Goal: Complete application form

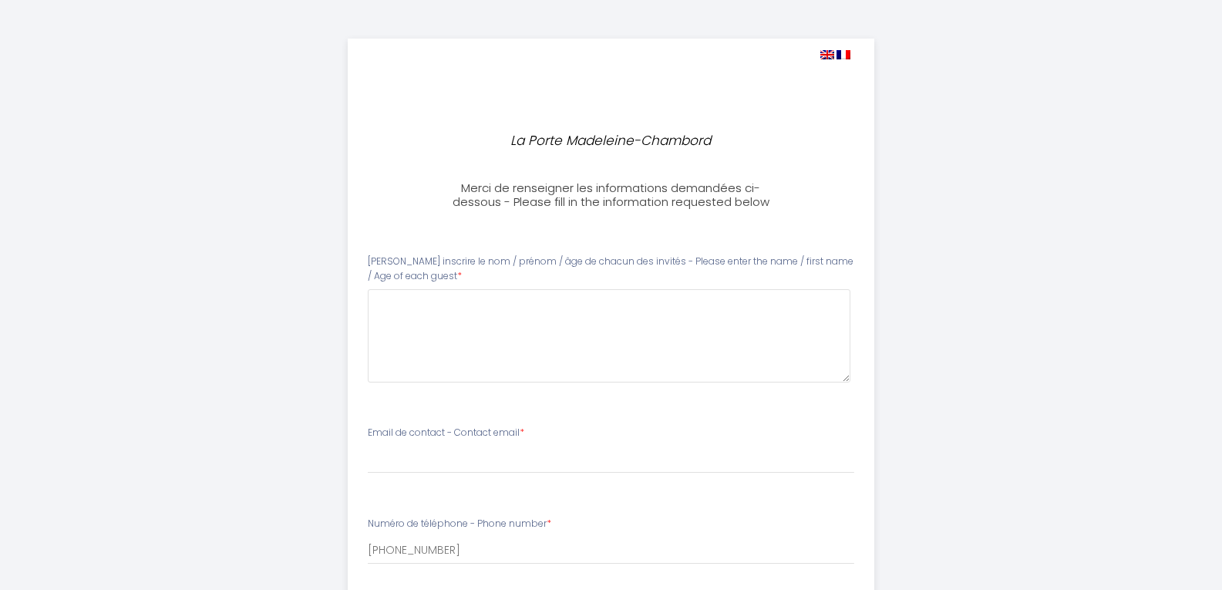
select select
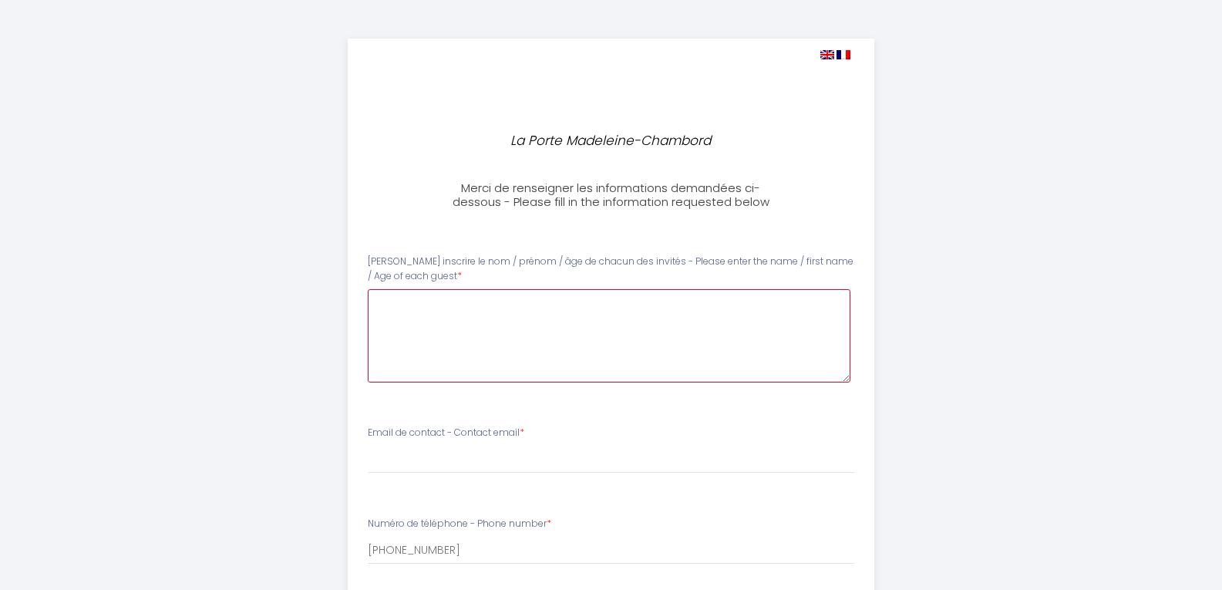
click at [467, 319] on guest0 at bounding box center [609, 335] width 483 height 93
type guest0 "E"
click at [413, 298] on guest0 "Ynès / 14 ans" at bounding box center [609, 335] width 483 height 93
click at [473, 306] on guest0 "Ynès : 14 ans" at bounding box center [609, 335] width 483 height 93
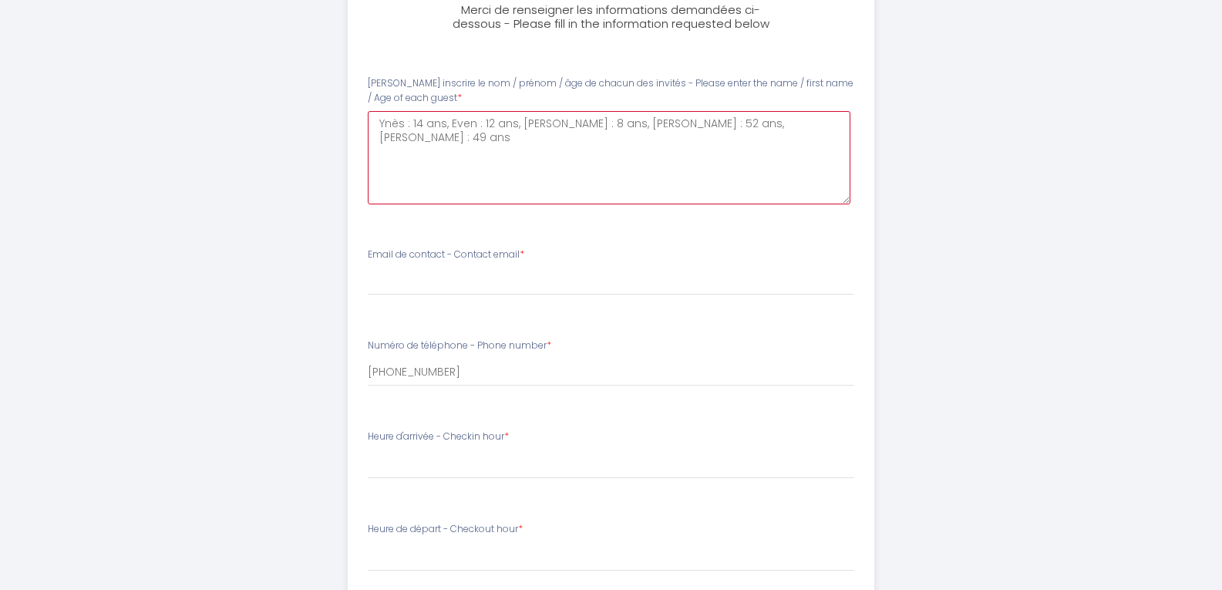
scroll to position [180, 0]
type guest0 "Ynès : 14 ans, Even : 12 ans, Liam : 8 ans, Mickaël : 52 ans, Nathalie : 49 ans"
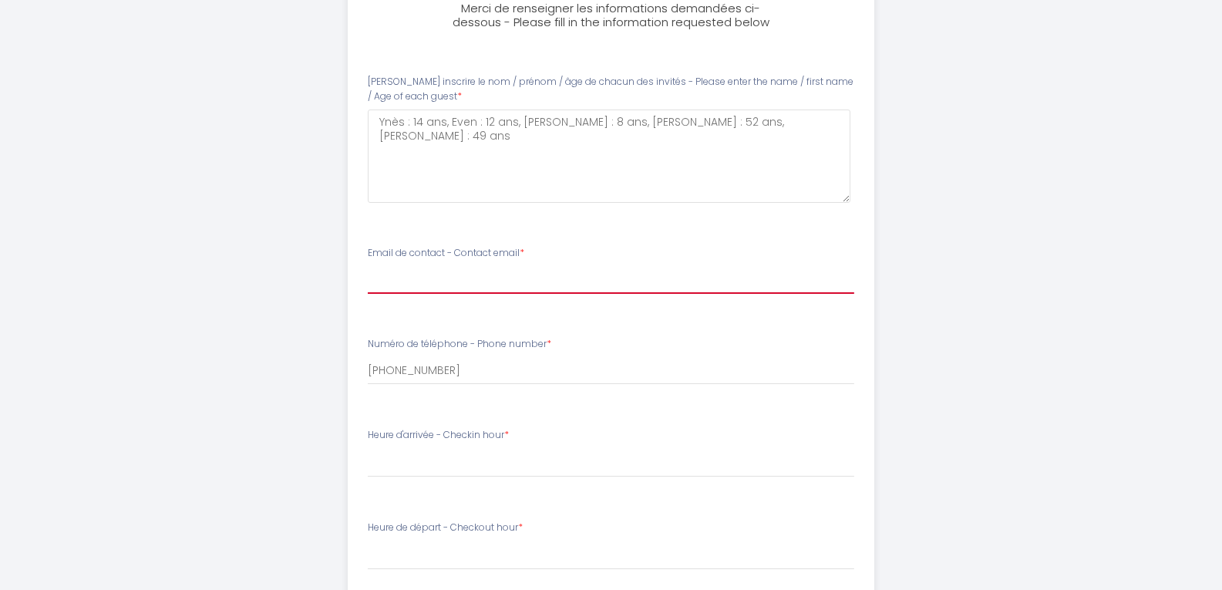
click at [444, 280] on input "Email de contact - Contact email *" at bounding box center [611, 280] width 487 height 28
type input "romain.nathalie97@gmail.com"
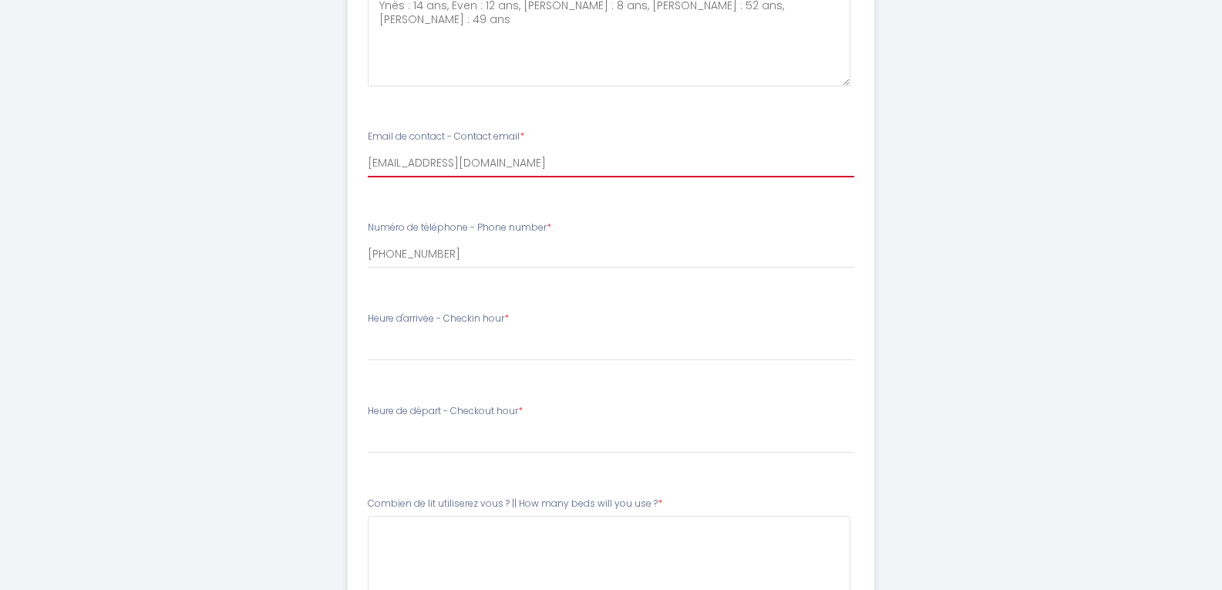
scroll to position [298, 0]
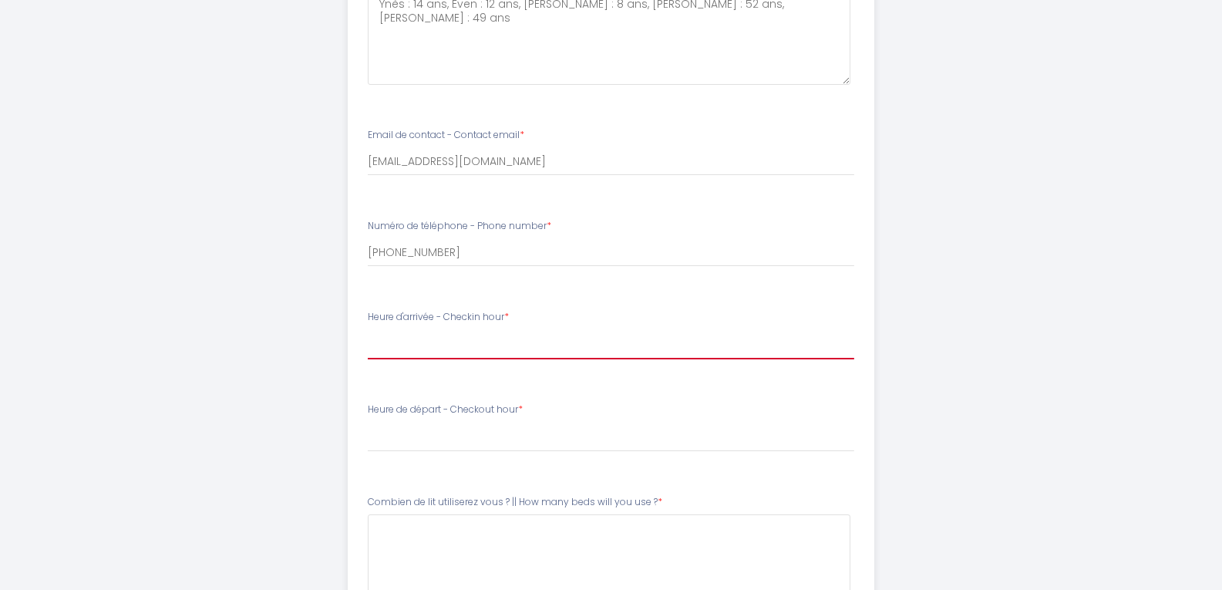
click at [460, 337] on select "17:00 17:30 18:00 18:30 19:00 19:30 20:00 20:30 21:00 21:30 22:00 22:30 23:00 2…" at bounding box center [611, 344] width 487 height 29
select select "17:00"
click at [368, 330] on select "17:00 17:30 18:00 18:30 19:00 19:30 20:00 20:30 21:00 21:30 22:00 22:30 23:00 2…" at bounding box center [611, 344] width 487 height 29
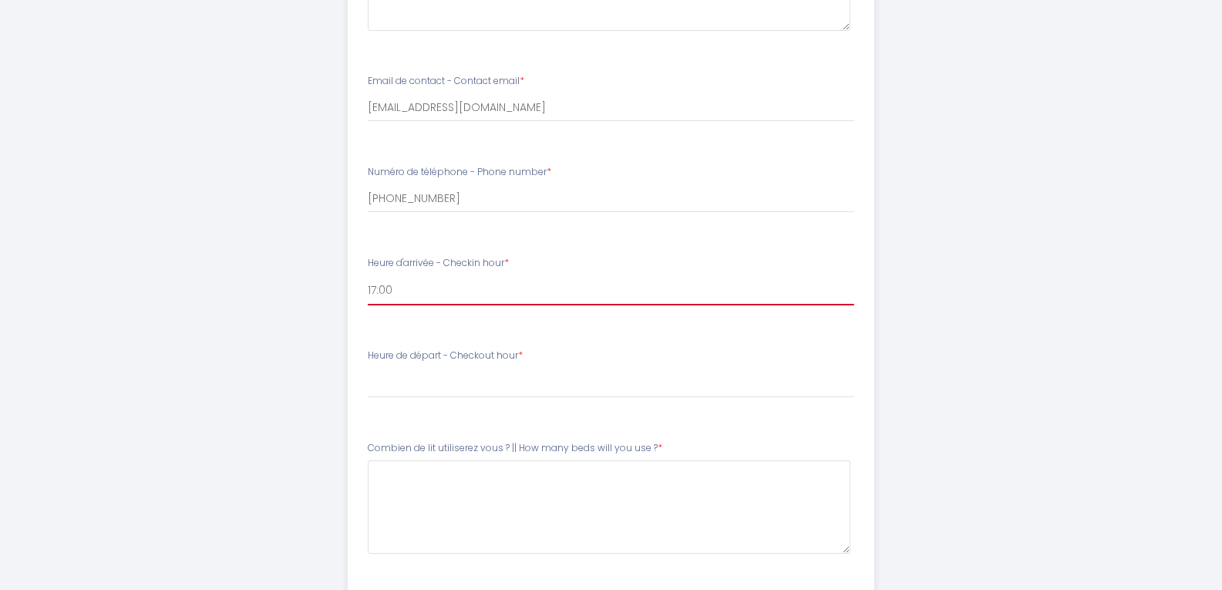
scroll to position [353, 0]
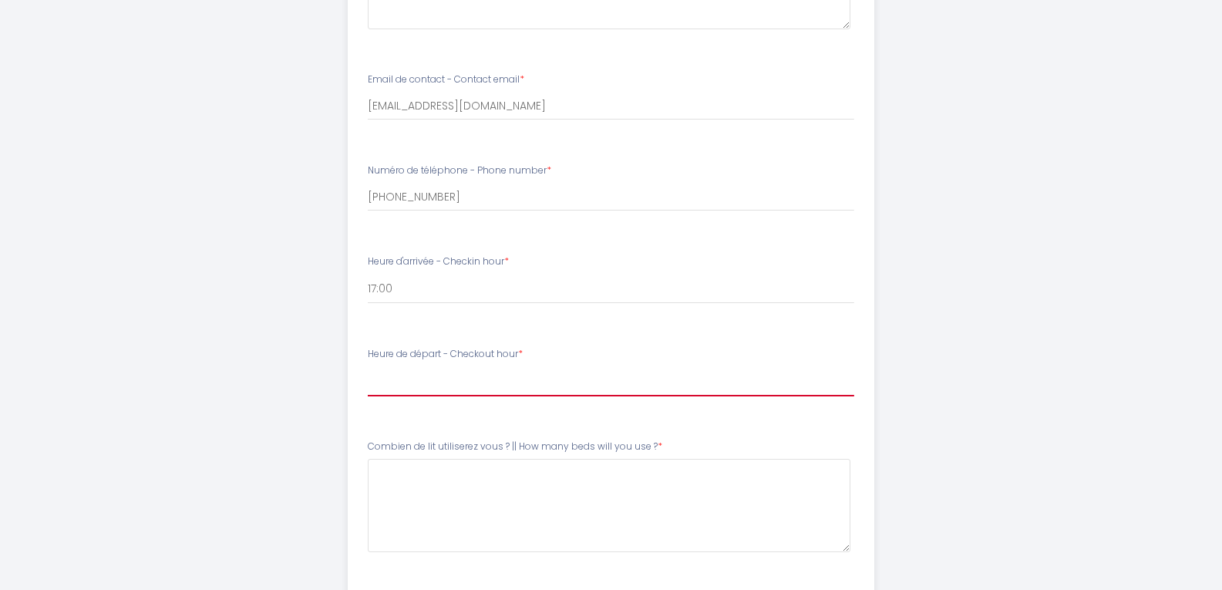
click at [490, 381] on select "00:00 00:30 01:00 01:30 02:00 02:30 03:00 03:30 04:00 04:30 05:00 05:30 06:00 0…" at bounding box center [611, 381] width 487 height 29
select select "10:00"
click at [368, 367] on select "00:00 00:30 01:00 01:30 02:00 02:30 03:00 03:30 04:00 04:30 05:00 05:30 06:00 0…" at bounding box center [611, 381] width 487 height 29
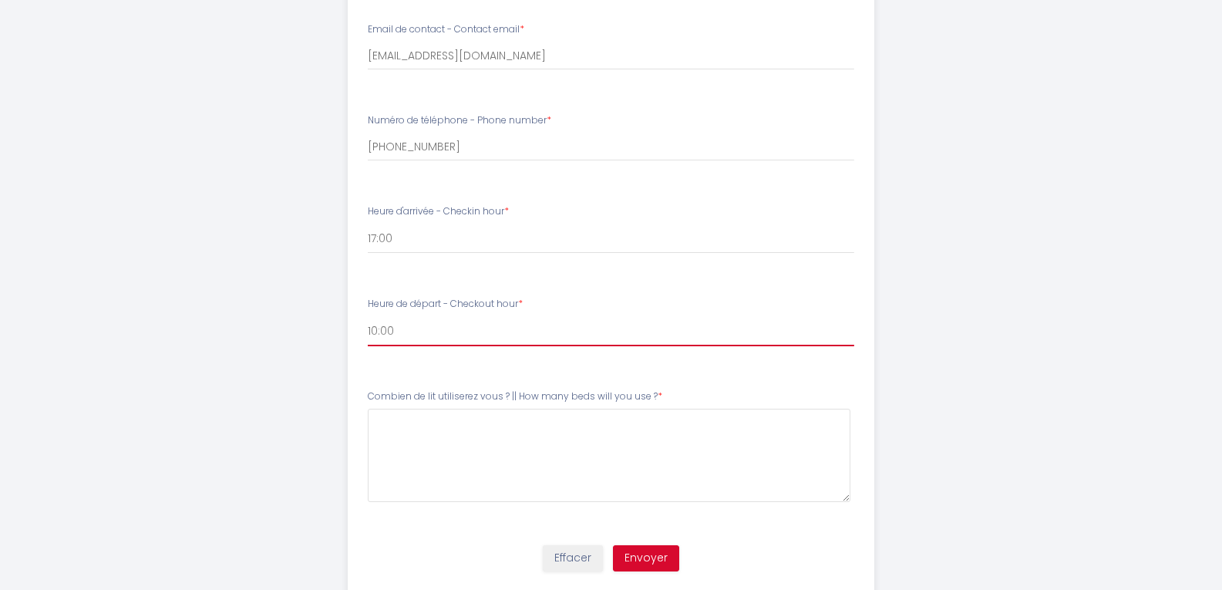
scroll to position [415, 0]
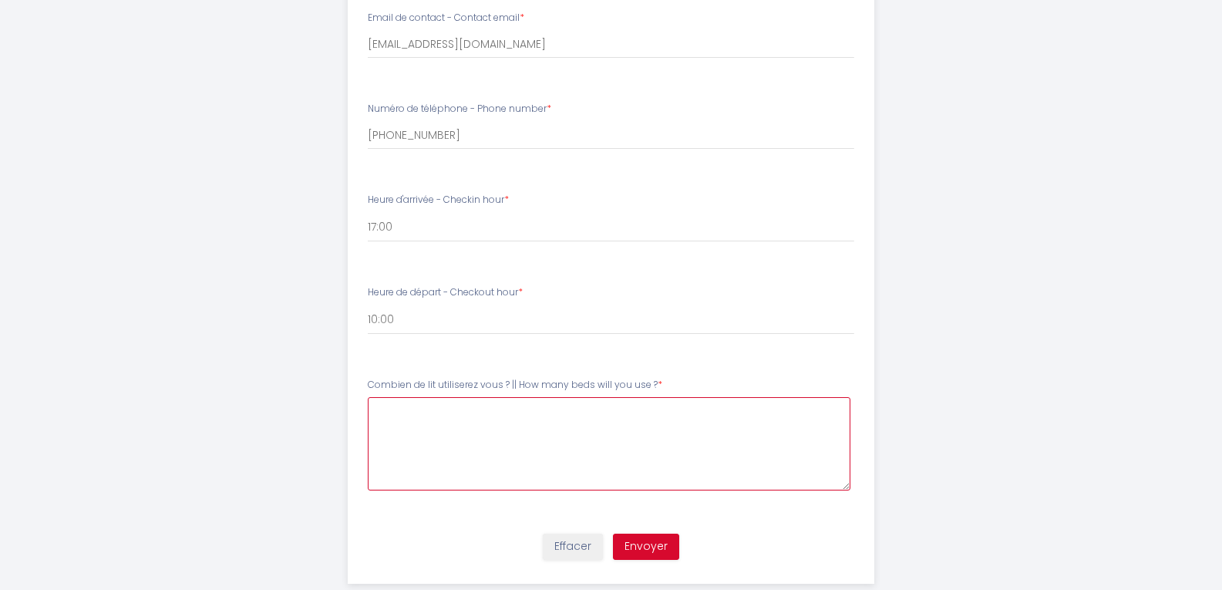
click at [423, 444] on \?5 at bounding box center [609, 443] width 483 height 93
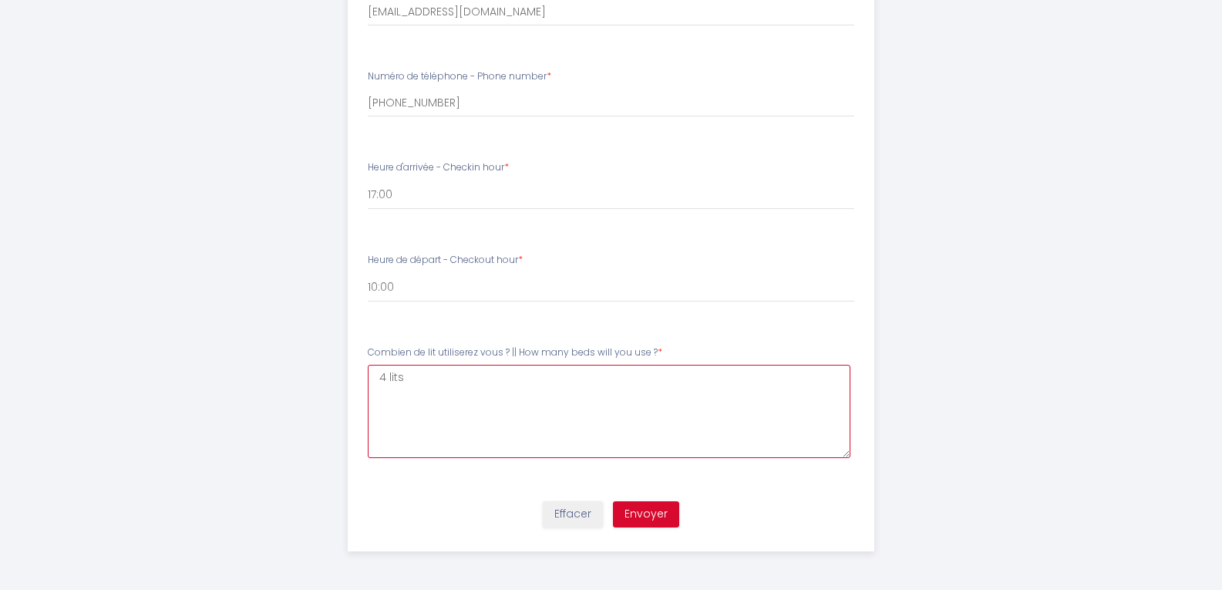
type \?5 "4 lits"
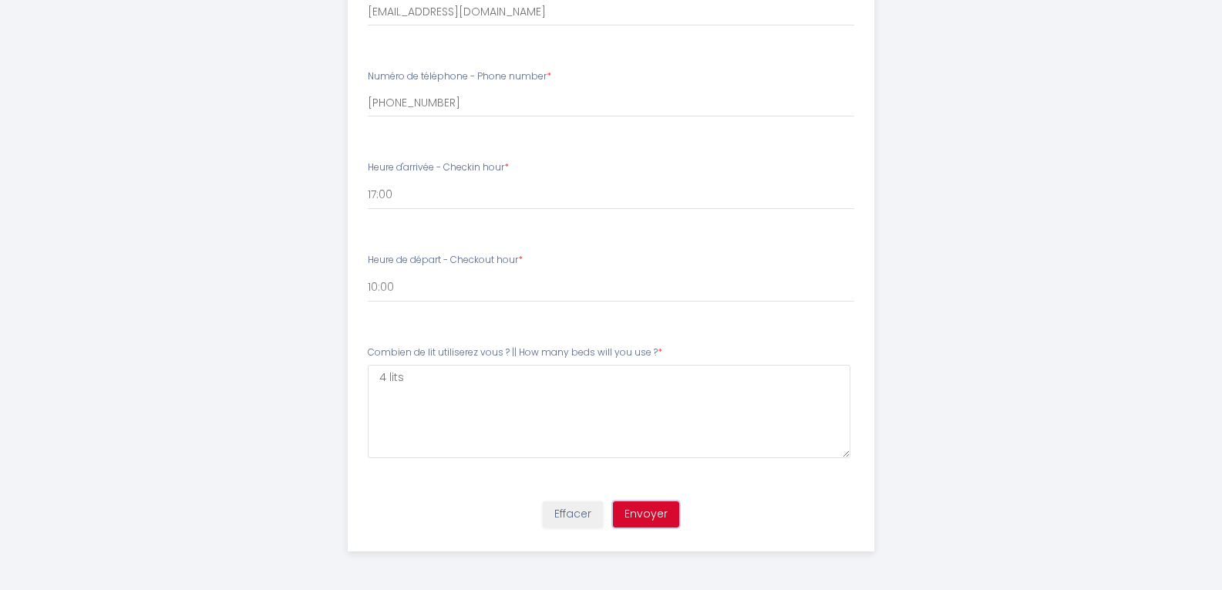
click at [646, 518] on button "Envoyer" at bounding box center [646, 514] width 66 height 26
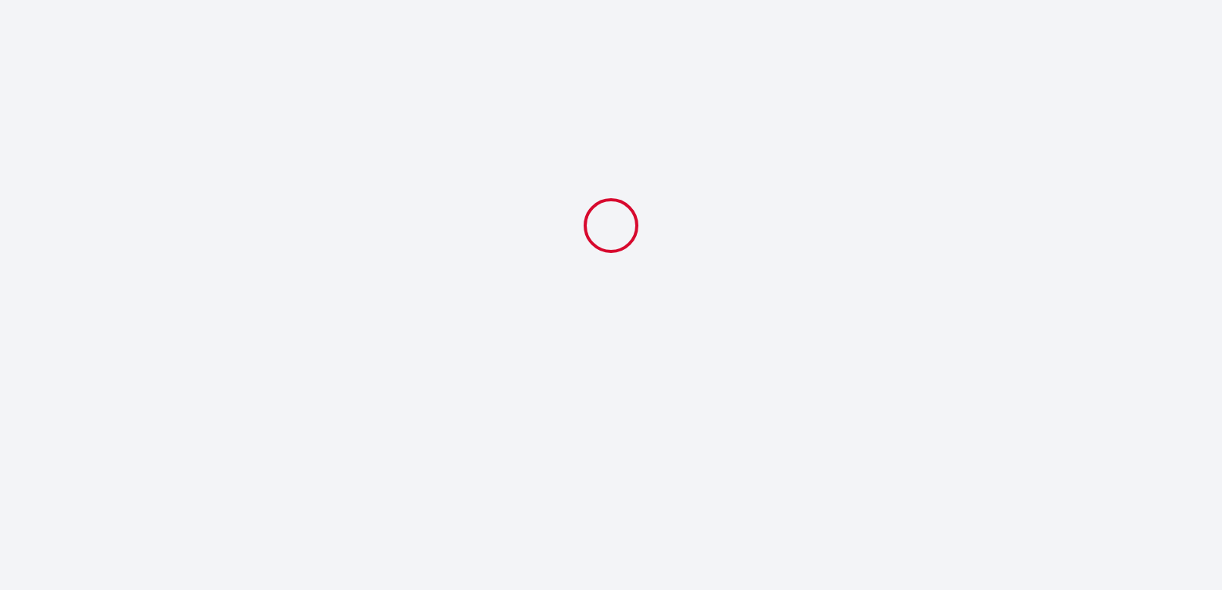
scroll to position [0, 0]
select select "10:00"
